Goal: Browse casually: Explore the website without a specific task or goal

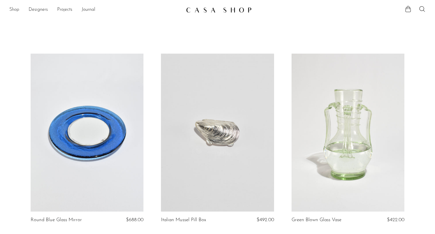
click at [15, 10] on link "Shop" at bounding box center [14, 10] width 10 height 8
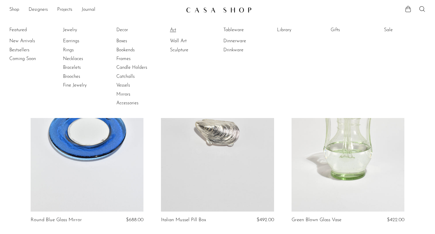
click at [174, 29] on link "Art" at bounding box center [192, 30] width 44 height 6
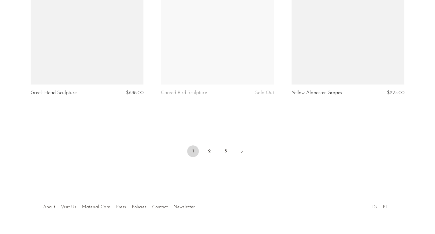
scroll to position [2195, 0]
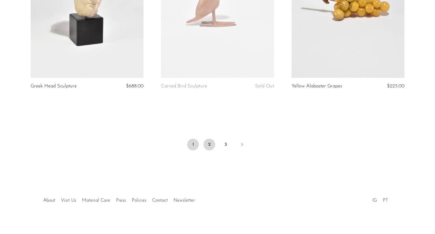
click at [211, 140] on link "2" at bounding box center [210, 145] width 12 height 12
click at [208, 139] on link "2" at bounding box center [210, 145] width 12 height 12
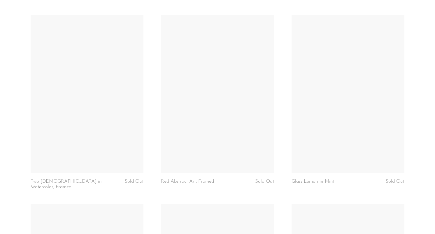
scroll to position [1502, 0]
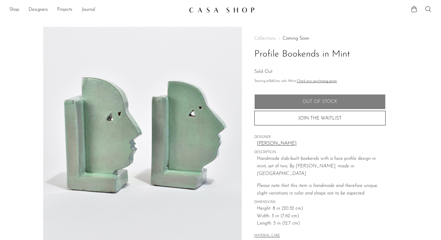
click at [278, 144] on link "[PERSON_NAME]" at bounding box center [321, 144] width 129 height 8
click at [276, 58] on h1 "Profile Bookends in Mint" at bounding box center [319, 54] width 131 height 15
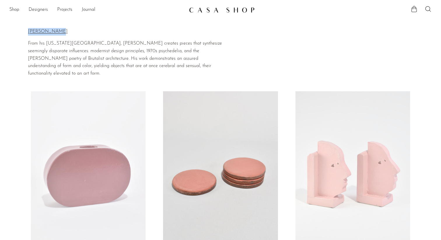
drag, startPoint x: 68, startPoint y: 32, endPoint x: 26, endPoint y: 32, distance: 41.7
click at [26, 32] on section "Home Collections Shane Gabier Shane Gabier From his New York City studio, Shane…" at bounding box center [220, 49] width 441 height 57
copy div "Home Collections Shane Gabier Shane Gabier"
